Goal: Task Accomplishment & Management: Use online tool/utility

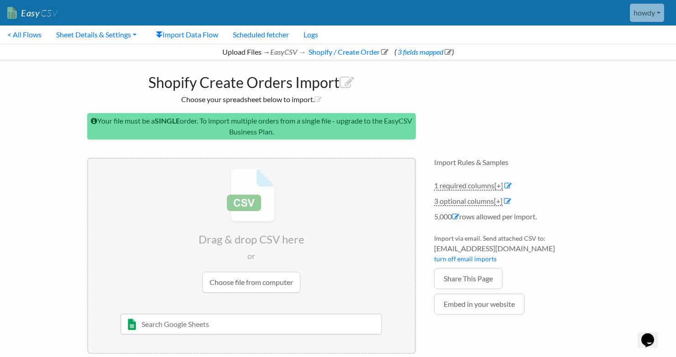
click at [230, 284] on input "file" at bounding box center [251, 231] width 327 height 144
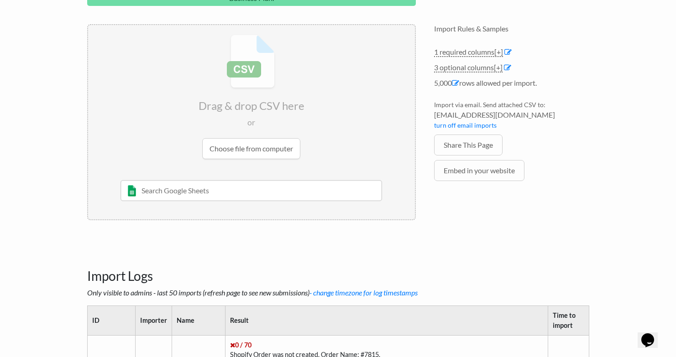
scroll to position [145, 0]
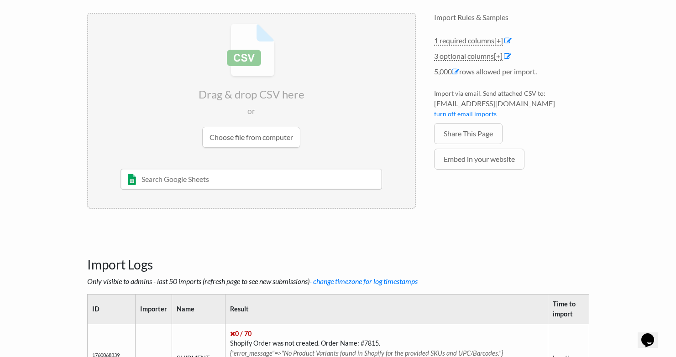
click at [254, 65] on input "file" at bounding box center [251, 86] width 327 height 144
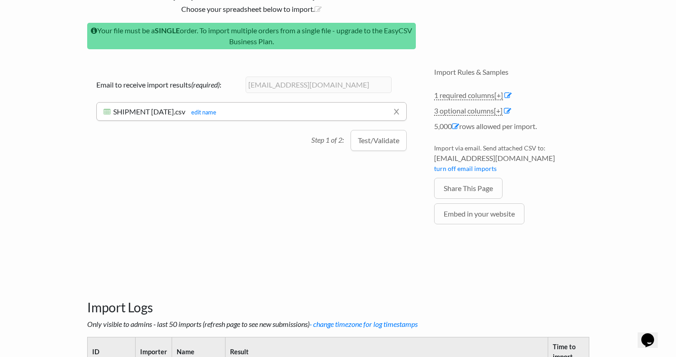
scroll to position [73, 0]
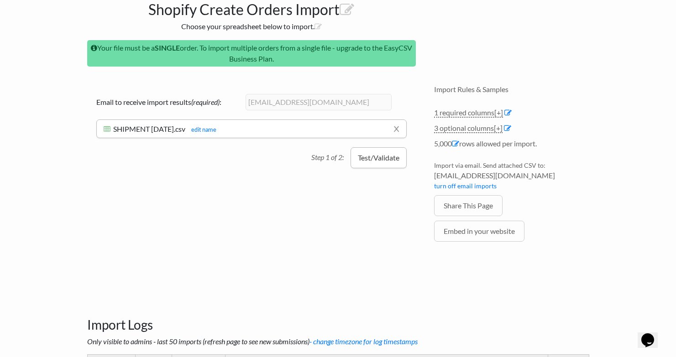
click at [371, 160] on button "Test/Validate" at bounding box center [378, 157] width 56 height 21
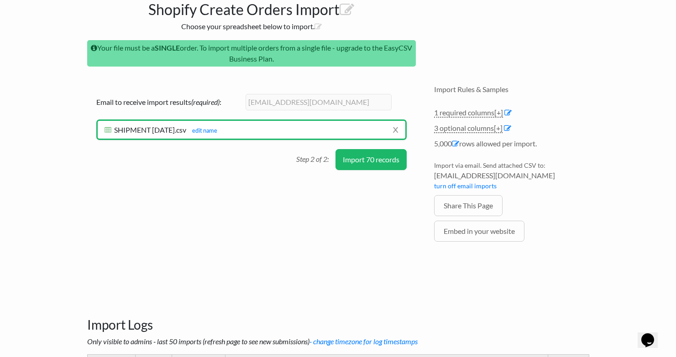
click at [371, 160] on button "Import 70 records" at bounding box center [370, 159] width 71 height 21
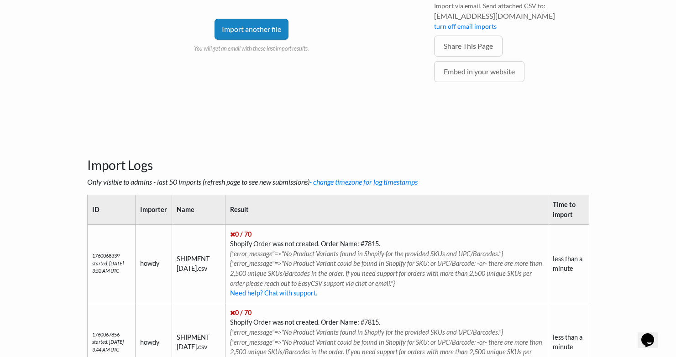
scroll to position [234, 0]
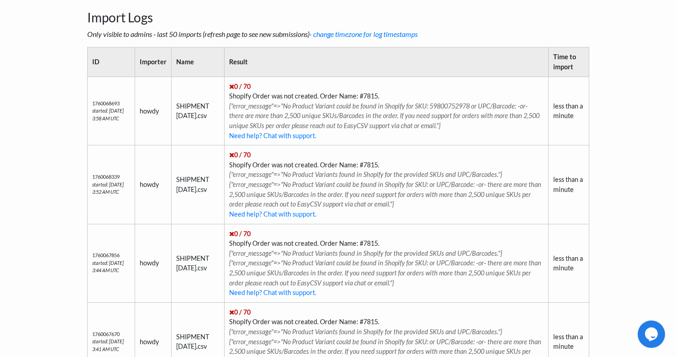
scroll to position [411, 0]
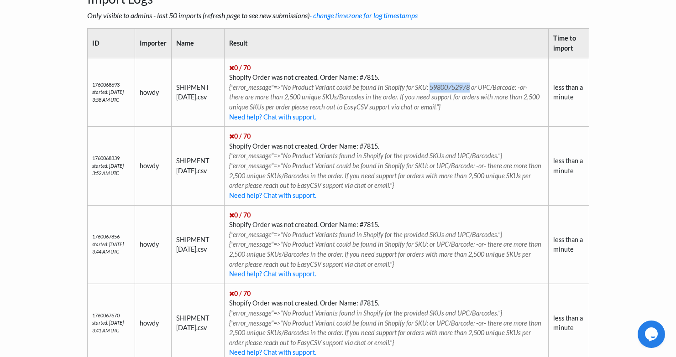
drag, startPoint x: 434, startPoint y: 87, endPoint x: 474, endPoint y: 86, distance: 40.2
click at [474, 87] on span "{"error_message"=>"No Product Variant could be found in Shopify for SKU: 598007…" at bounding box center [384, 96] width 310 height 27
copy span "59800752978"
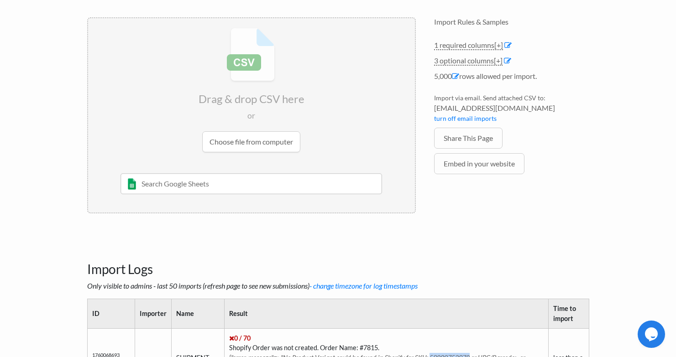
scroll to position [139, 0]
